Goal: Transaction & Acquisition: Obtain resource

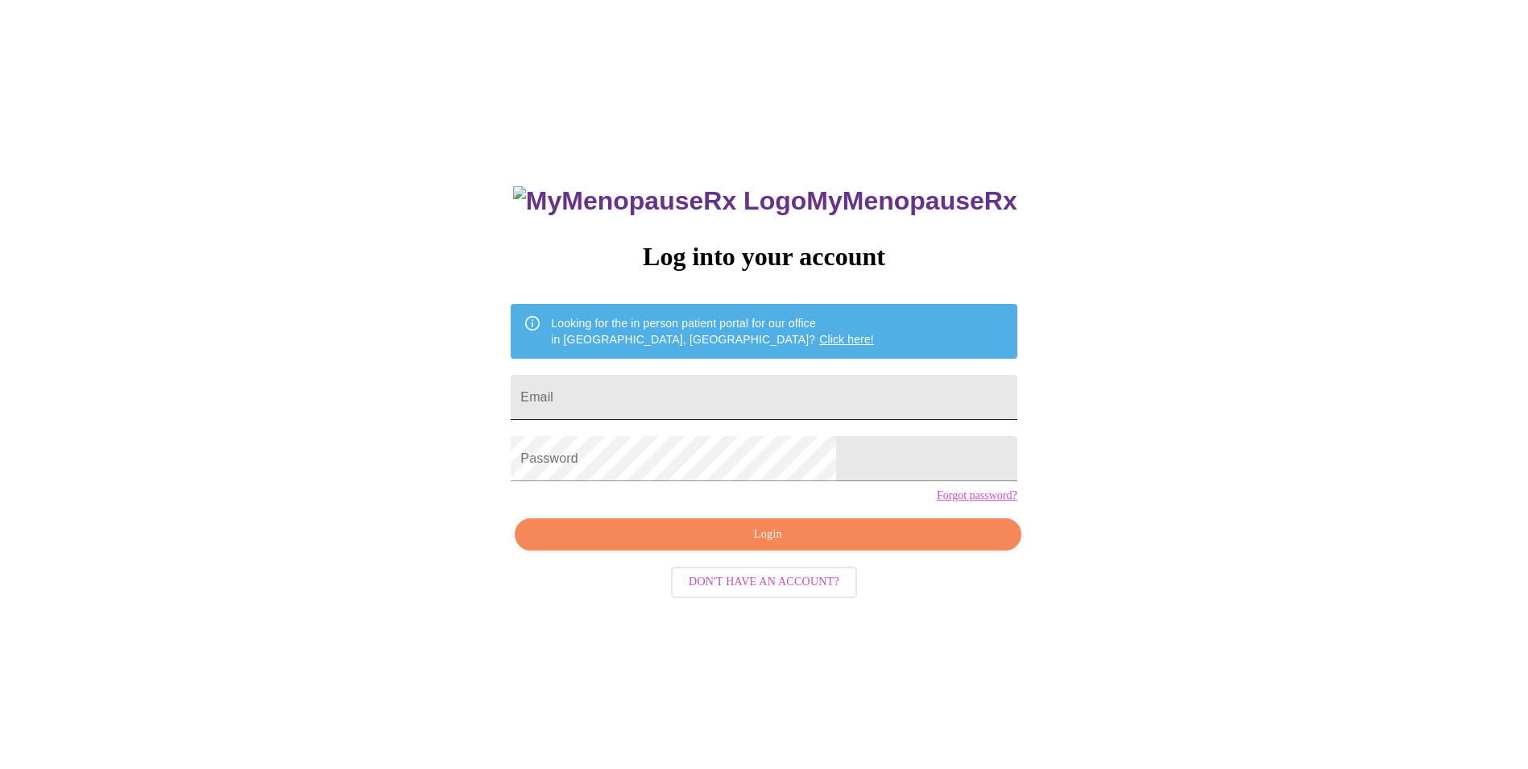
click at [657, 385] on input "Email" at bounding box center [764, 397] width 506 height 45
type input "[PERSON_NAME][EMAIL_ADDRESS][DOMAIN_NAME]"
click at [877, 545] on span "Login" at bounding box center [767, 534] width 469 height 20
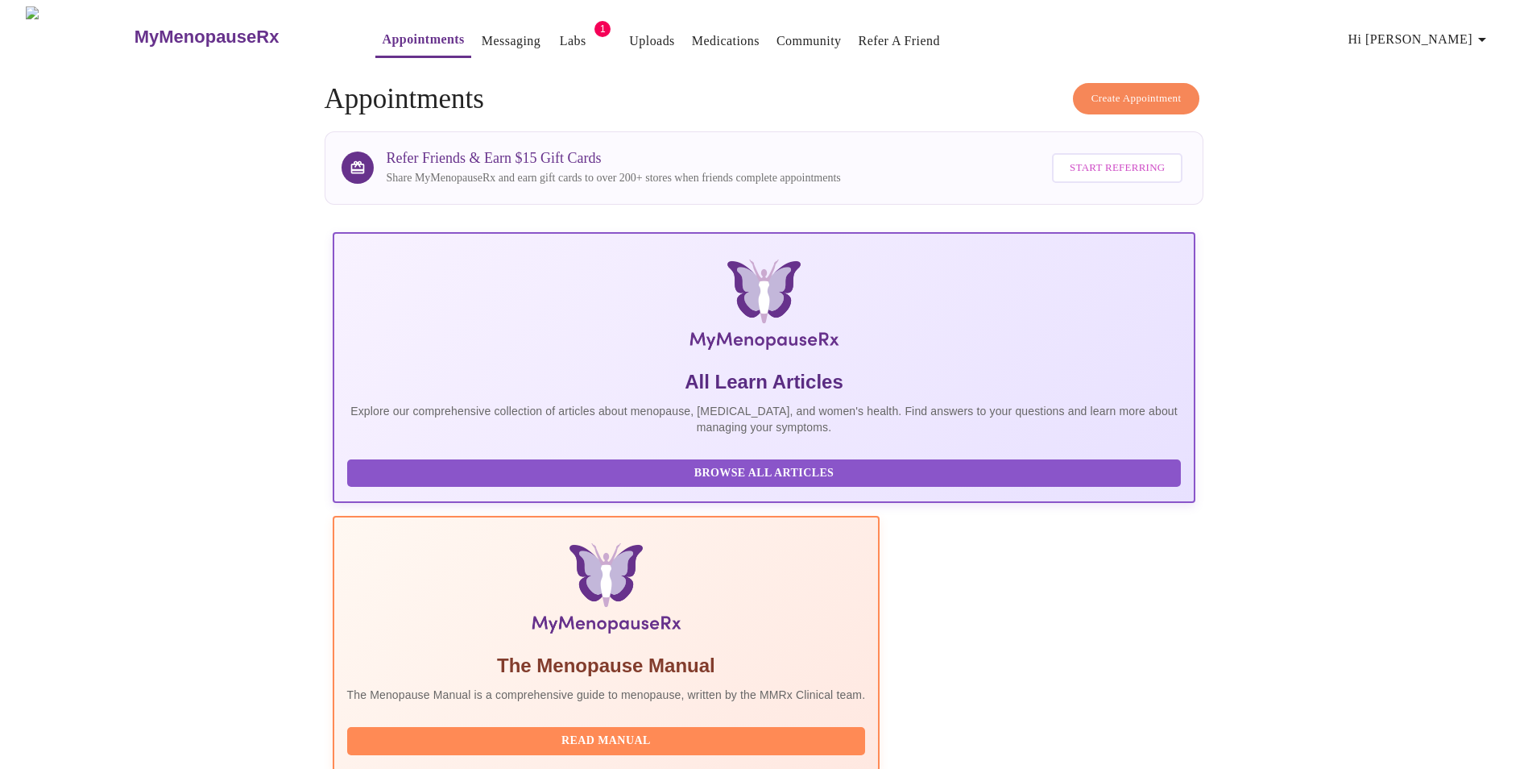
click at [560, 33] on link "Labs" at bounding box center [573, 41] width 27 height 23
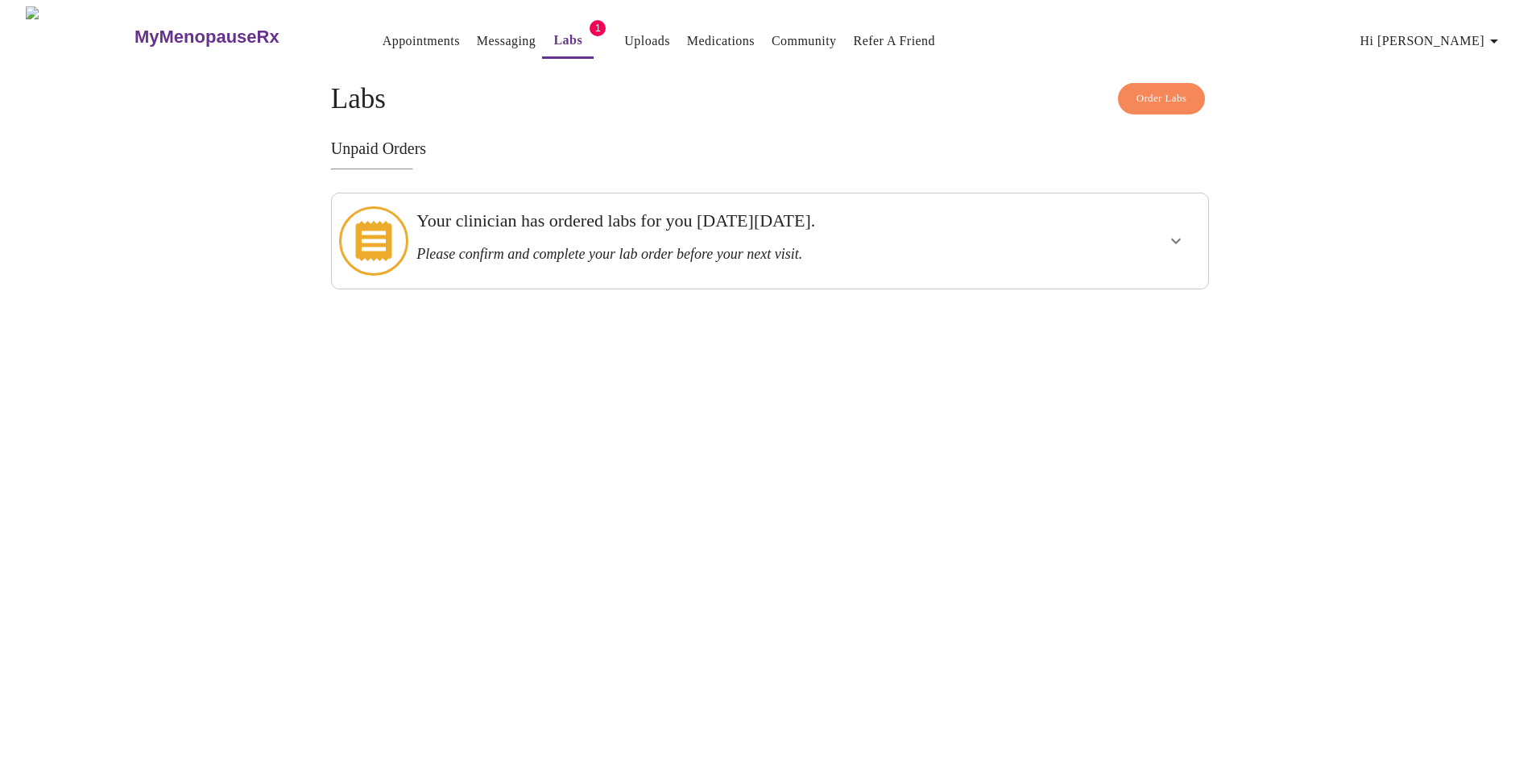
click at [1167, 233] on icon "show more" at bounding box center [1176, 240] width 19 height 19
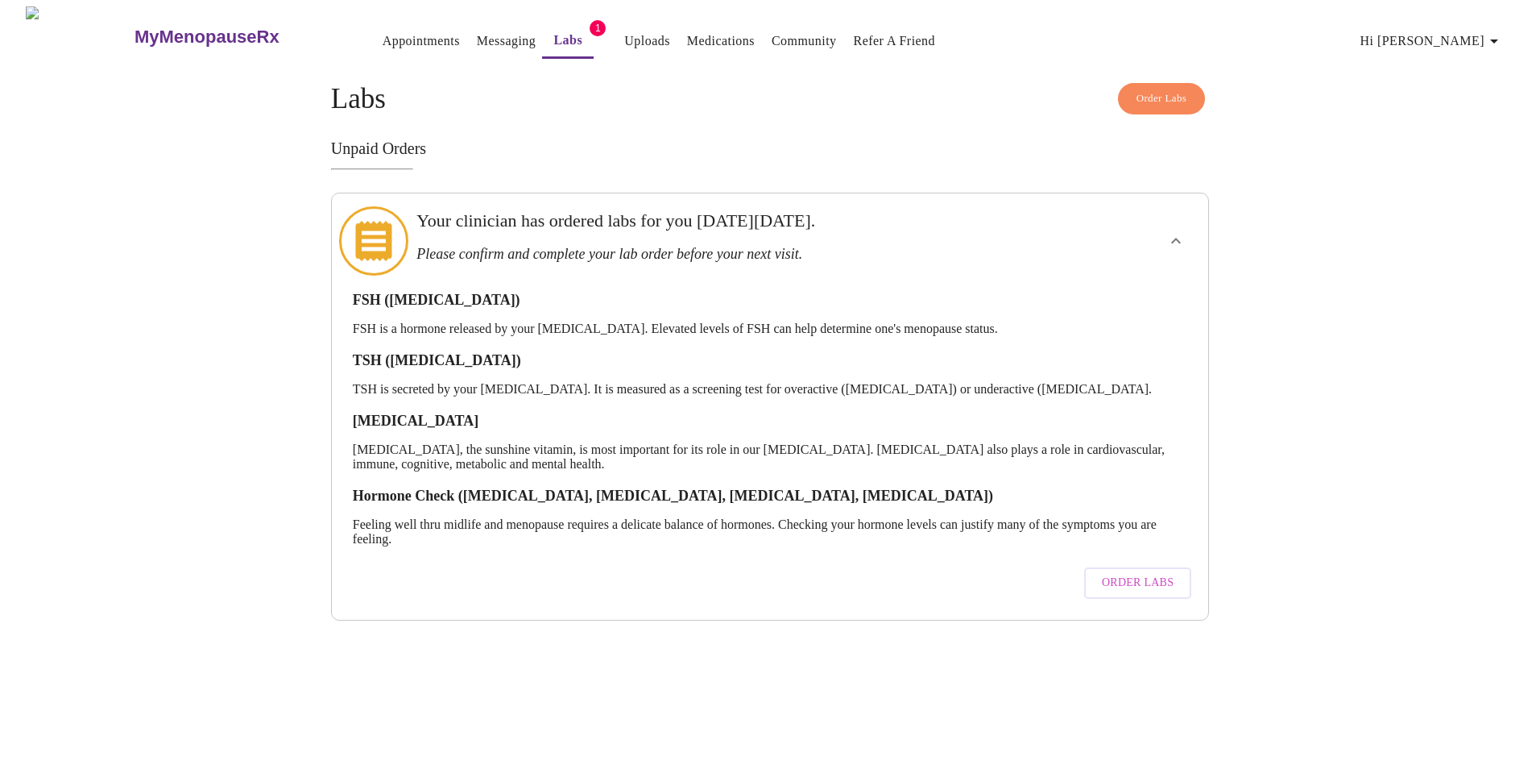
click at [1146, 573] on span "Order Labs" at bounding box center [1138, 583] width 72 height 20
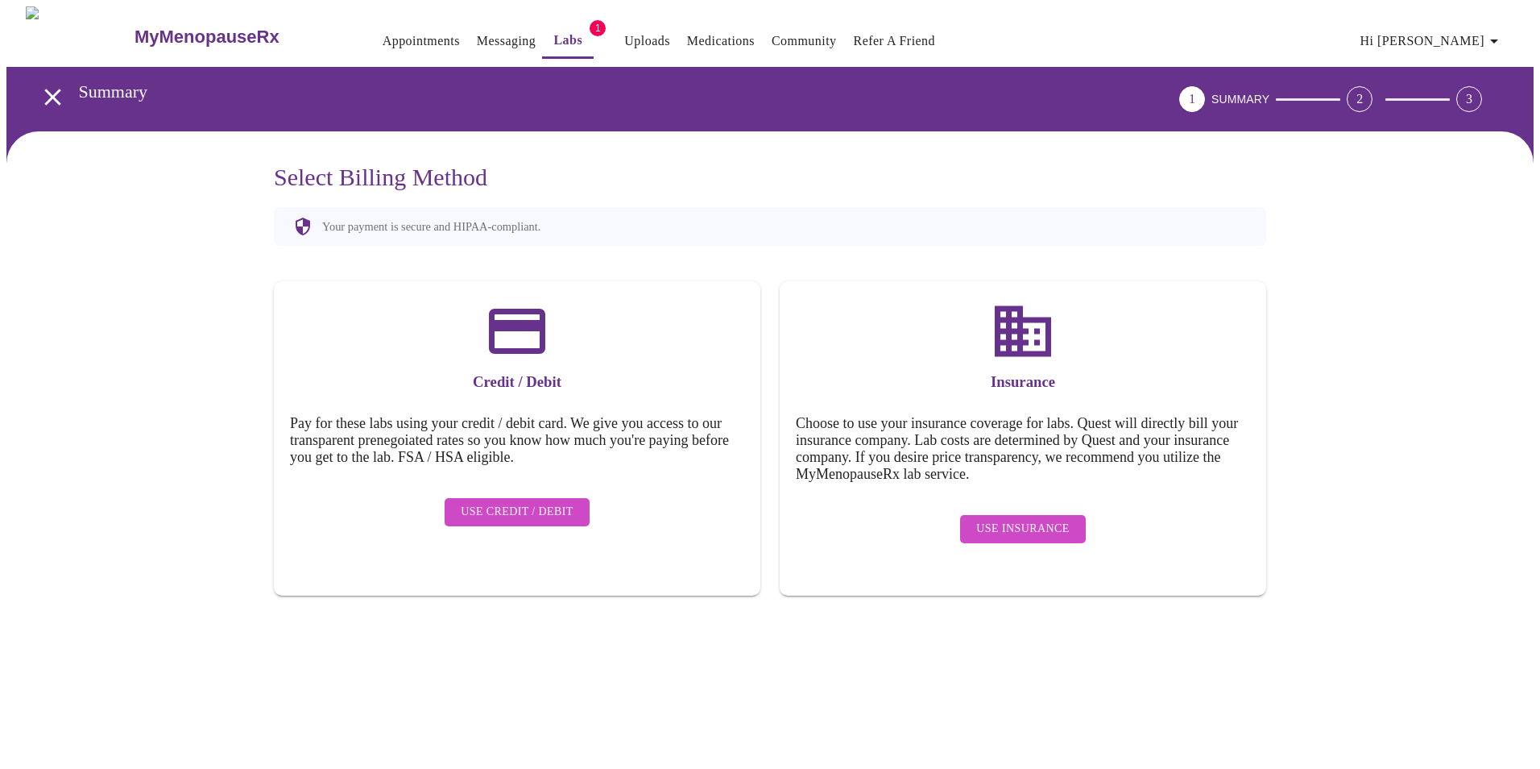
click at [1027, 519] on span "Use Insurance" at bounding box center [1022, 529] width 93 height 20
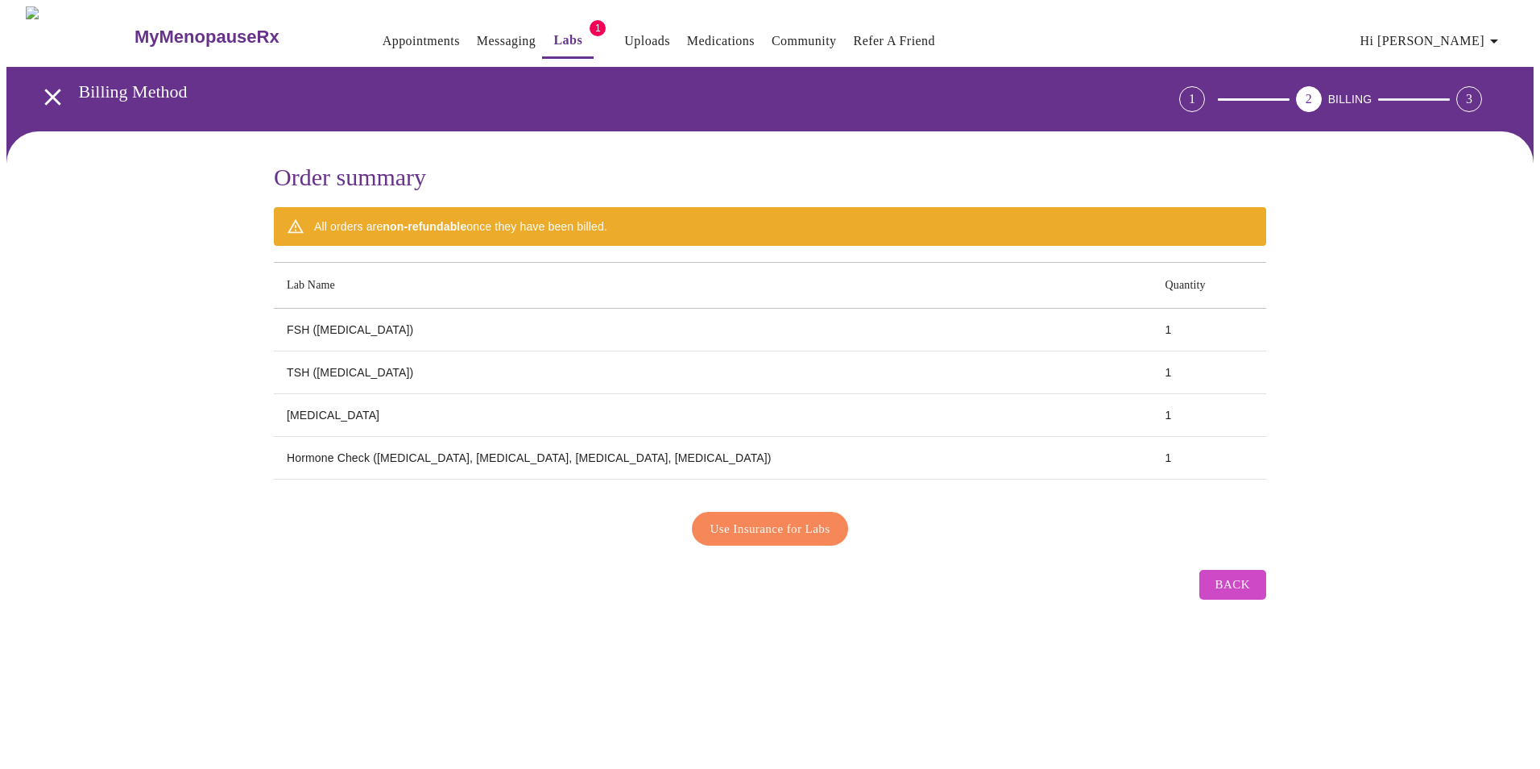
click at [794, 521] on span "Use Insurance for Labs" at bounding box center [771, 528] width 120 height 21
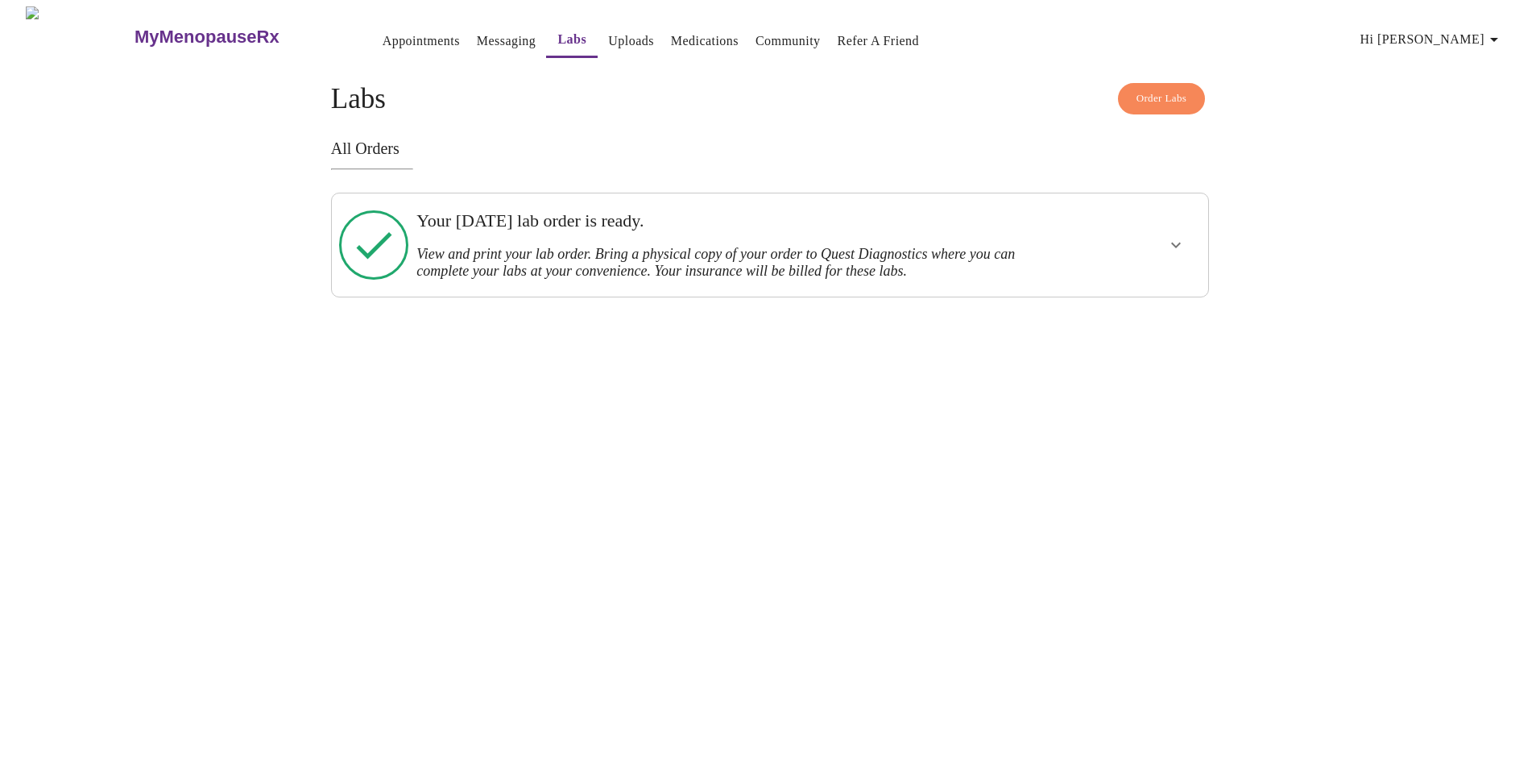
click at [1178, 243] on icon "show more" at bounding box center [1176, 244] width 19 height 19
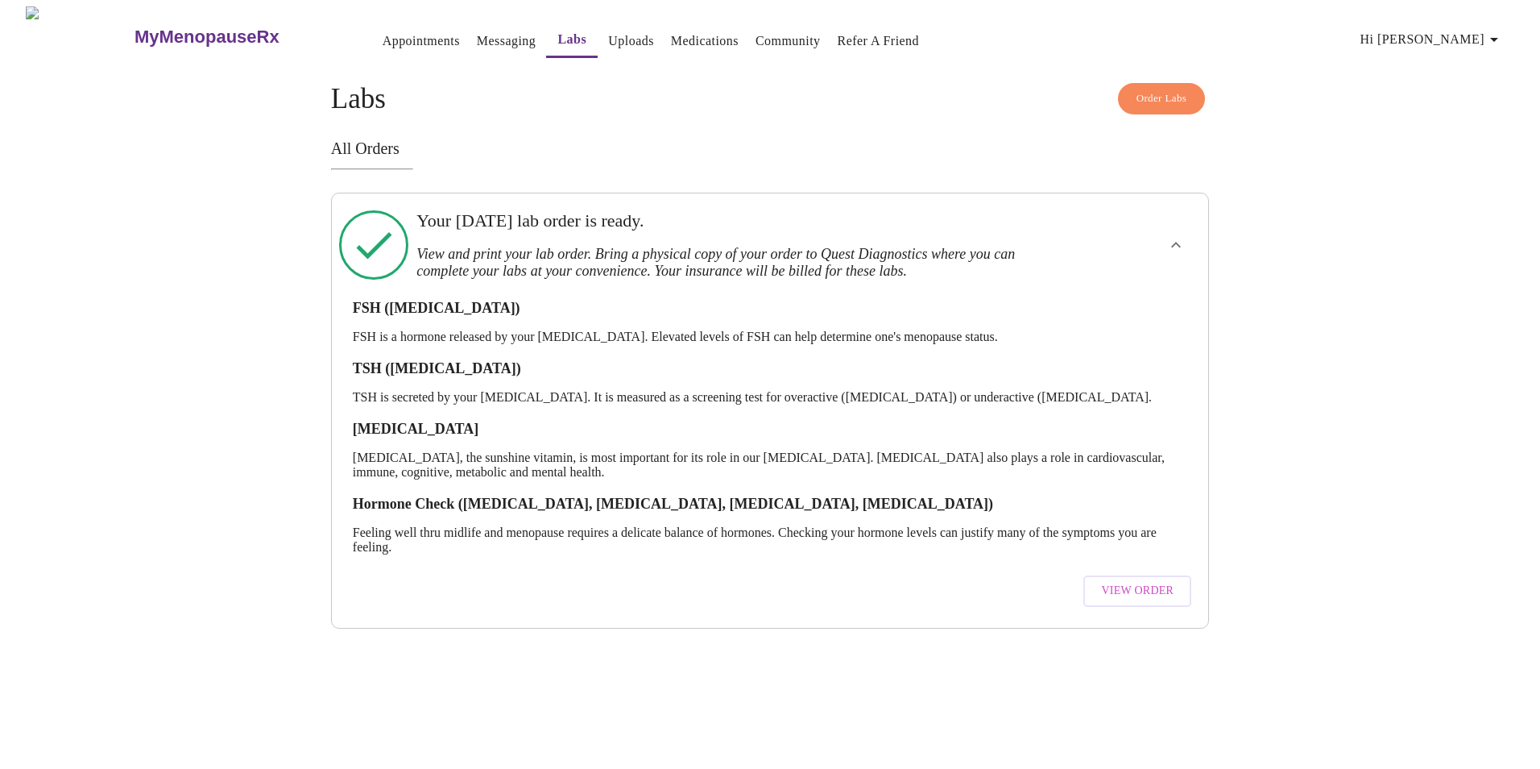
click at [1139, 581] on span "View Order" at bounding box center [1137, 591] width 73 height 20
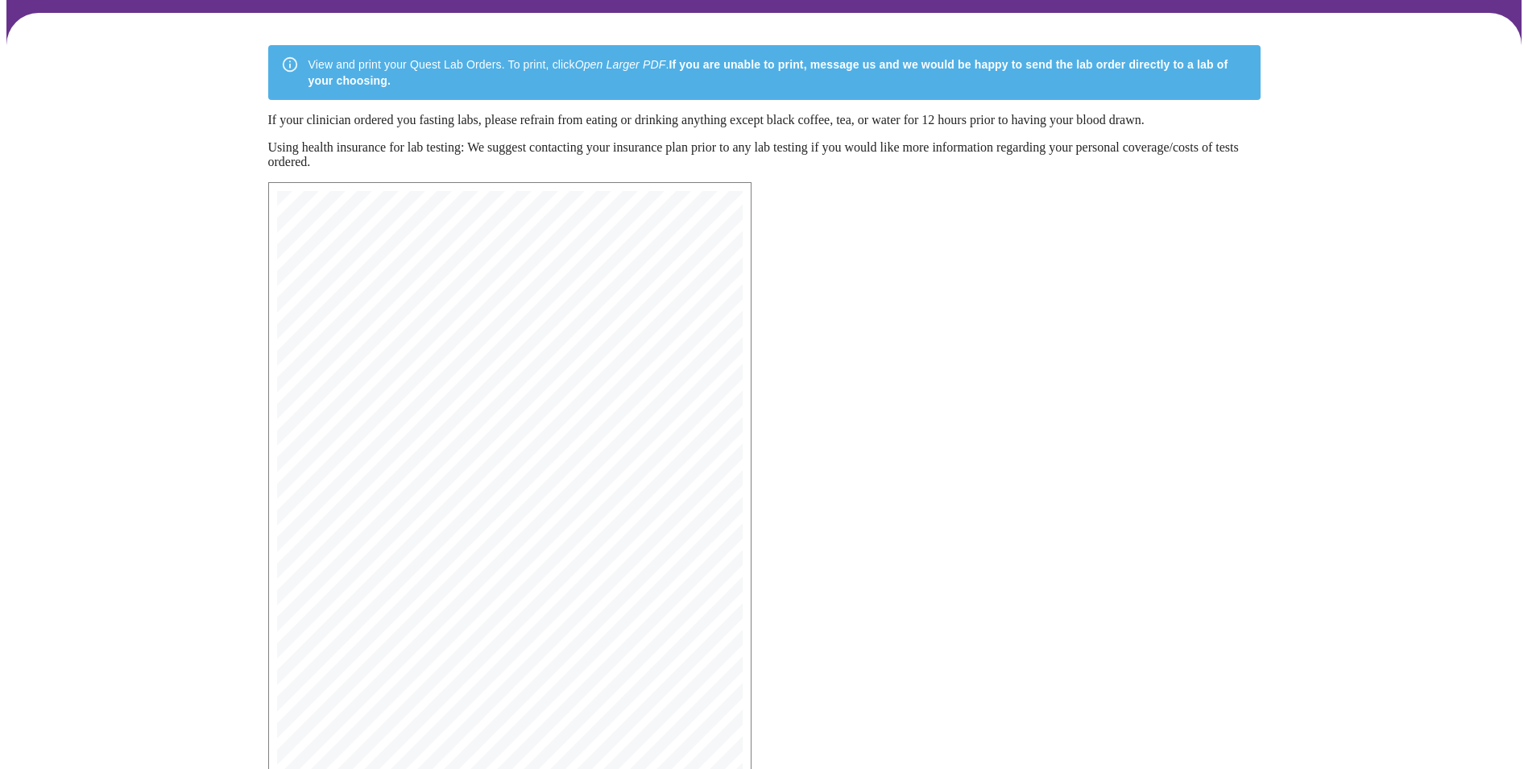
scroll to position [222, 0]
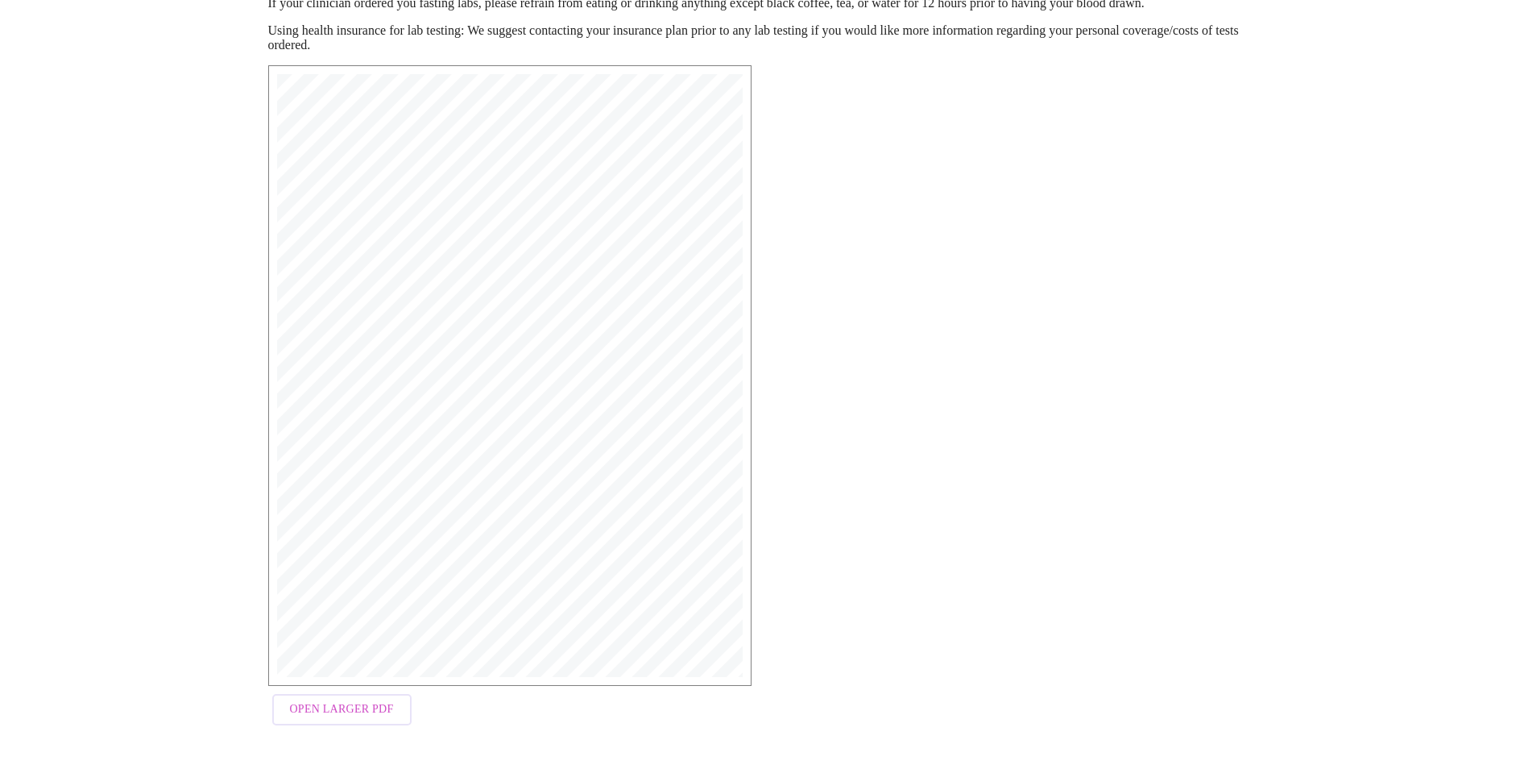
click at [371, 711] on span "Open Larger PDF" at bounding box center [342, 709] width 104 height 20
